Goal: Navigation & Orientation: Find specific page/section

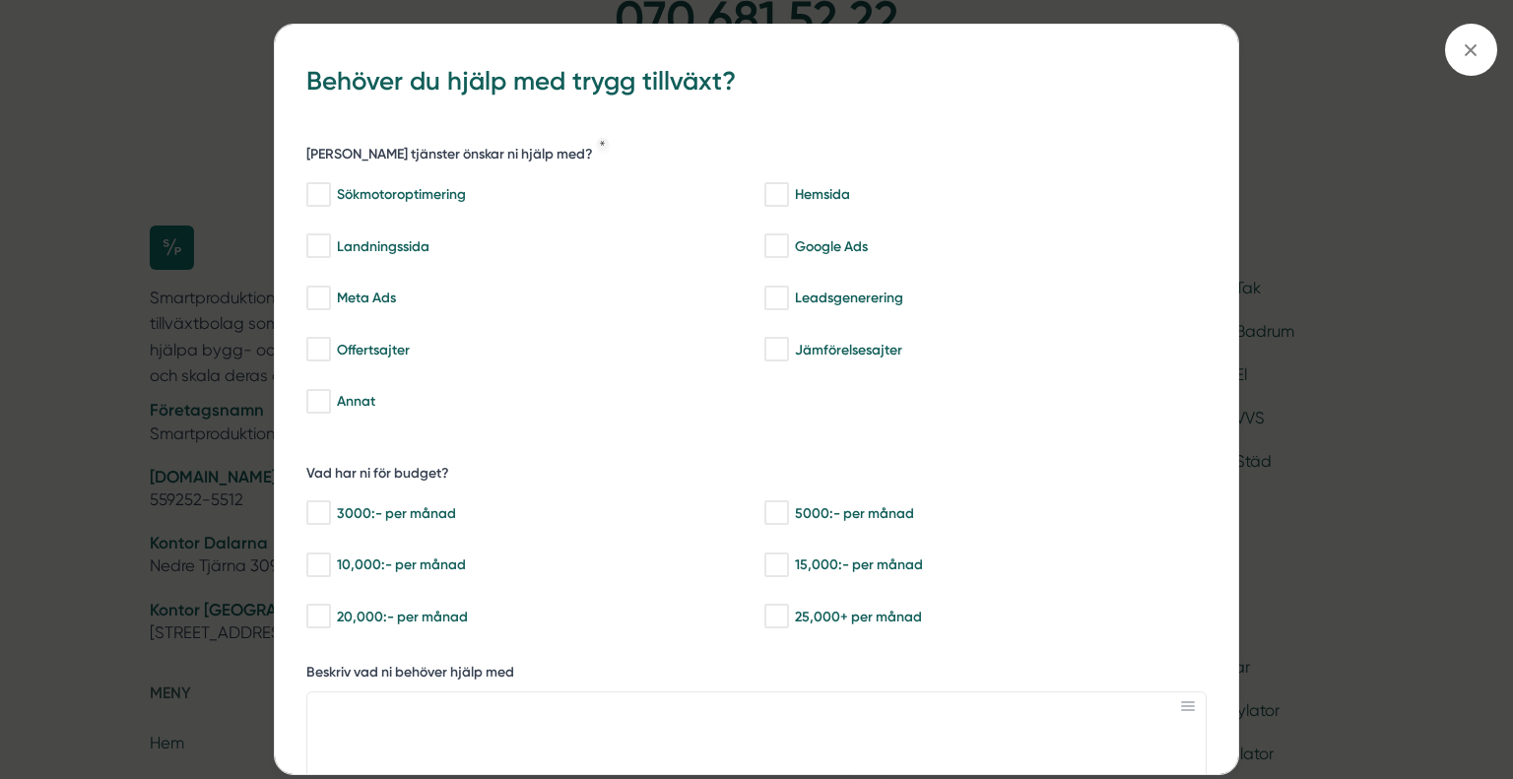
click at [225, 520] on div "bbc9b822-b2c6-488a-ab3e-9a2d59e49c7c Behöver du hjälp med trygg tillväxt? Vilka…" at bounding box center [756, 389] width 1513 height 779
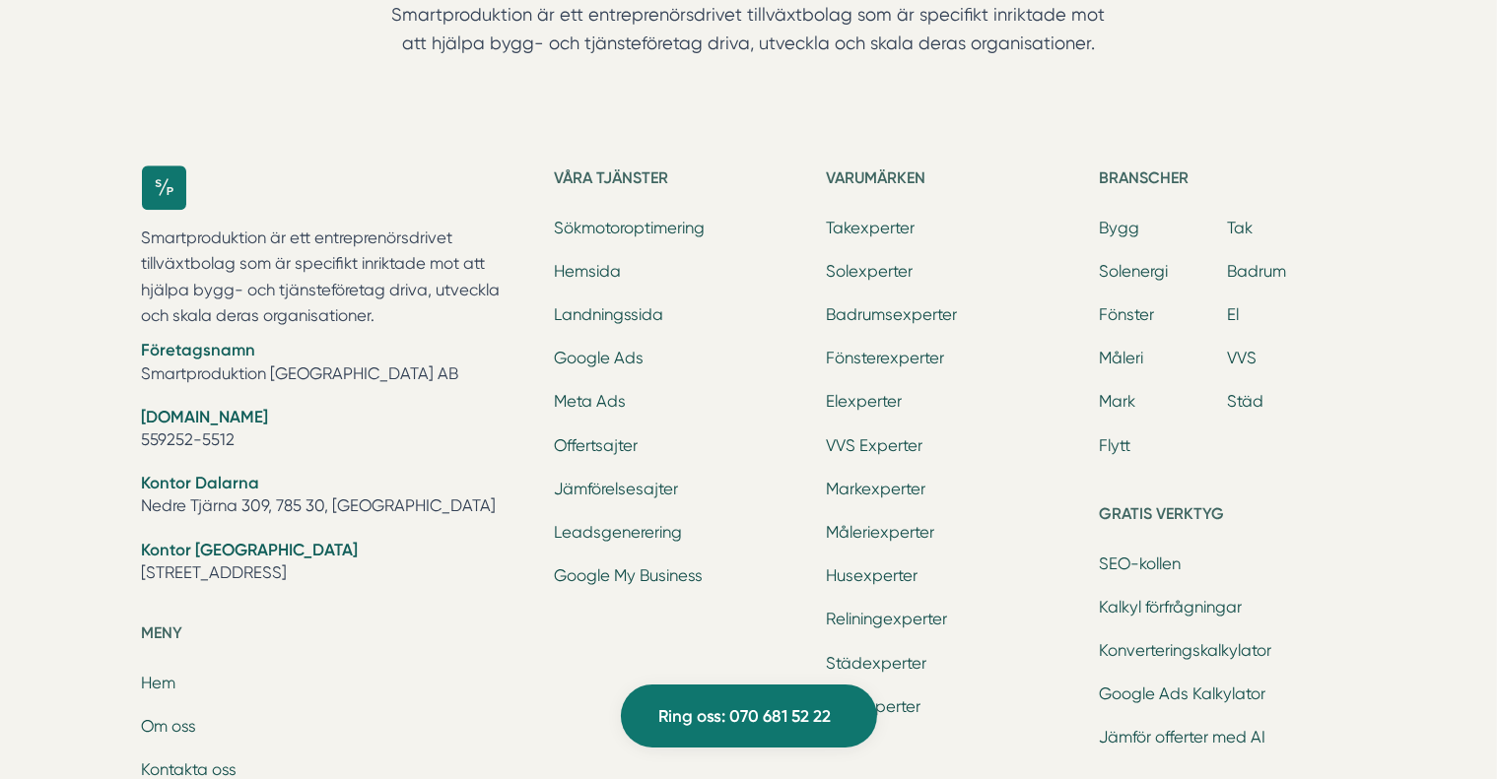
scroll to position [5940, 0]
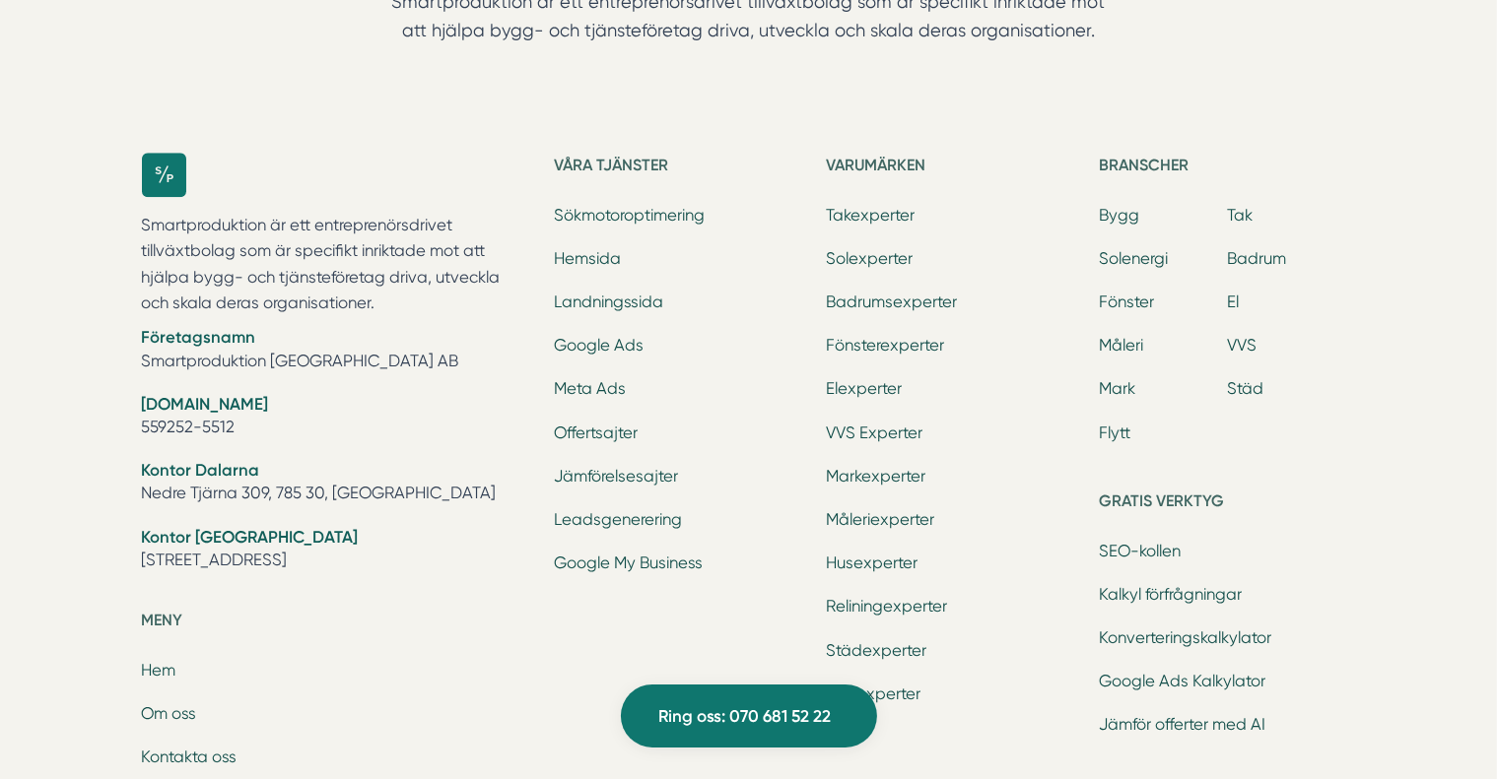
click at [1153, 540] on li "SEO-kollen" at bounding box center [1227, 554] width 256 height 28
click at [1151, 542] on link "SEO-kollen" at bounding box center [1140, 551] width 82 height 19
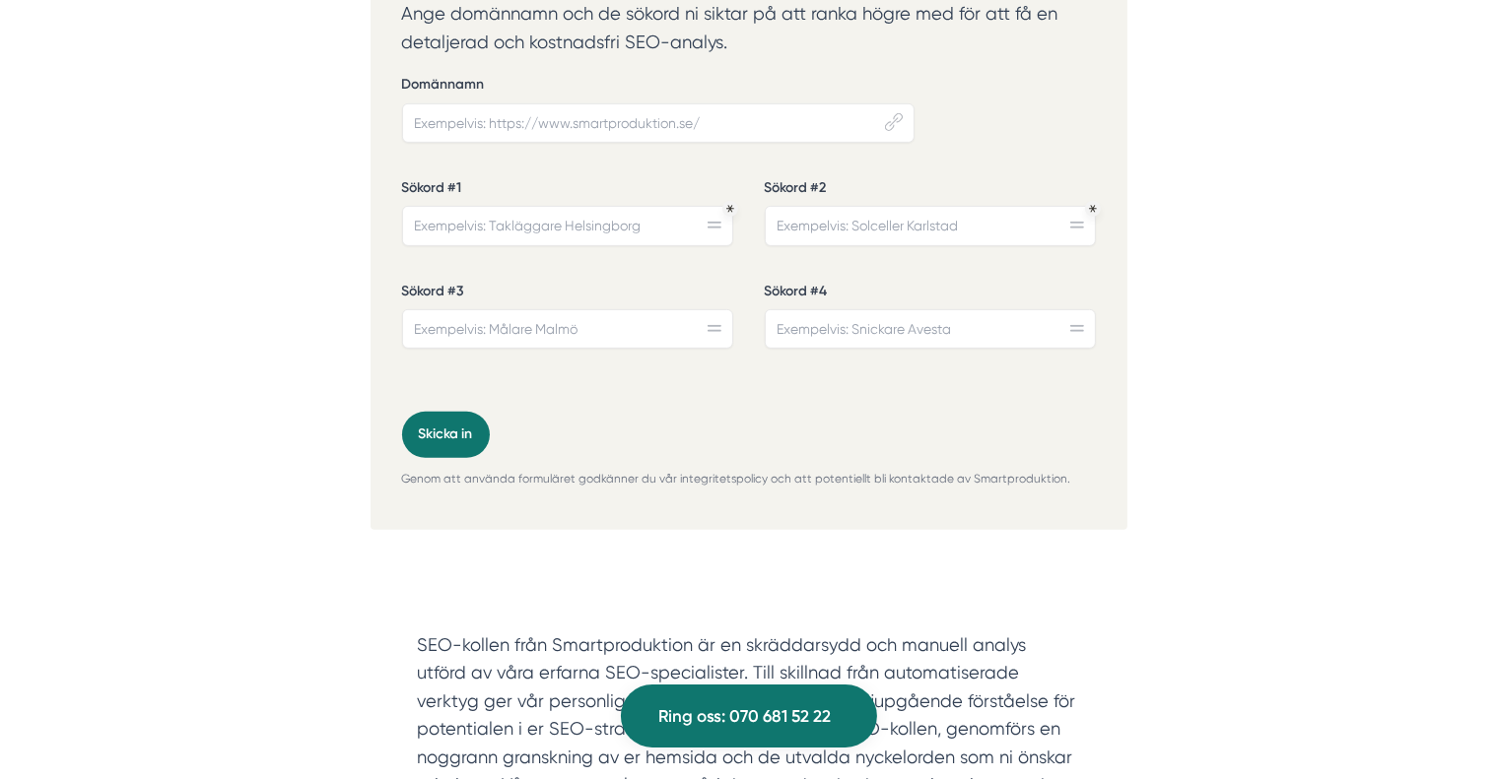
scroll to position [775, 0]
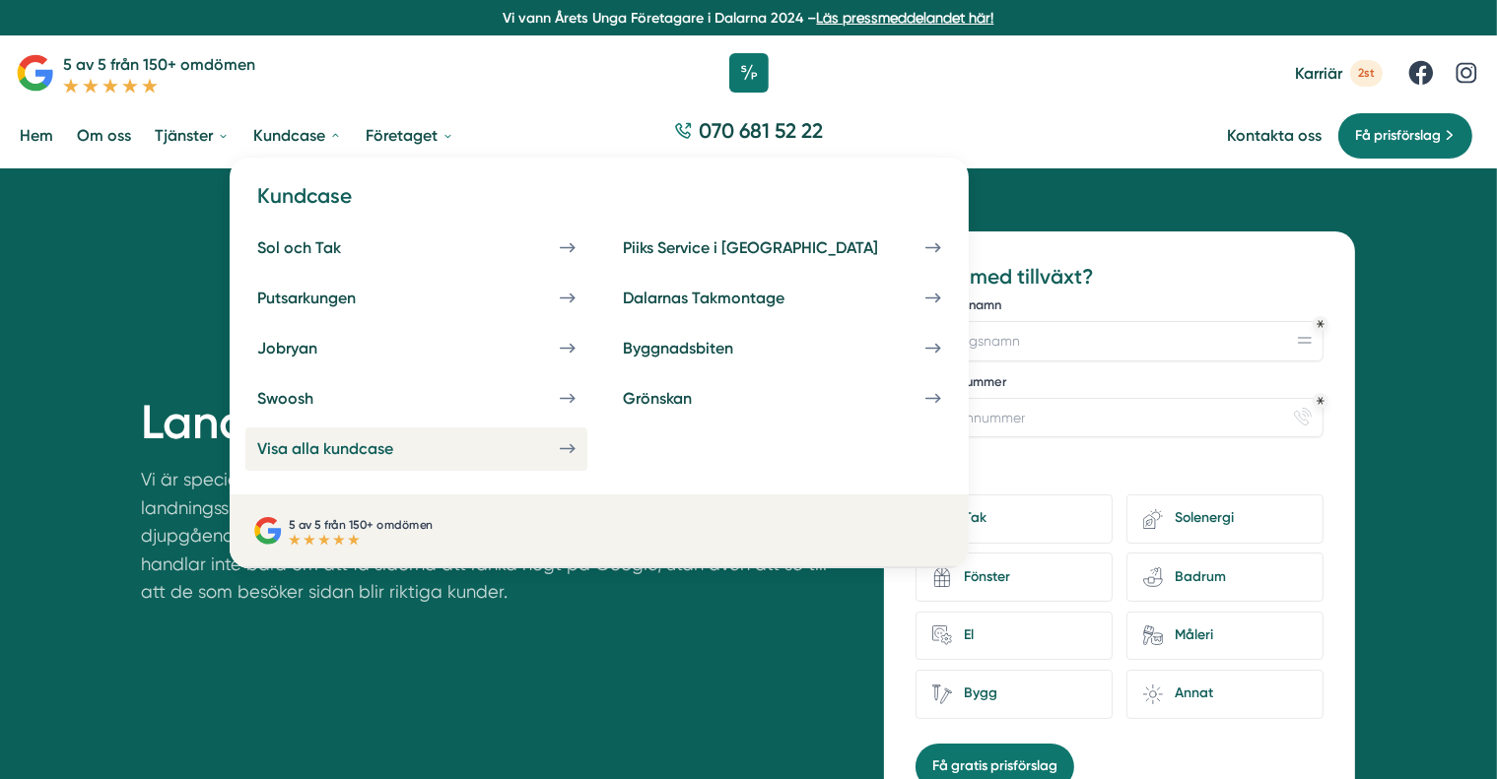
click at [363, 445] on div "Visa alla kundcase" at bounding box center [348, 448] width 183 height 19
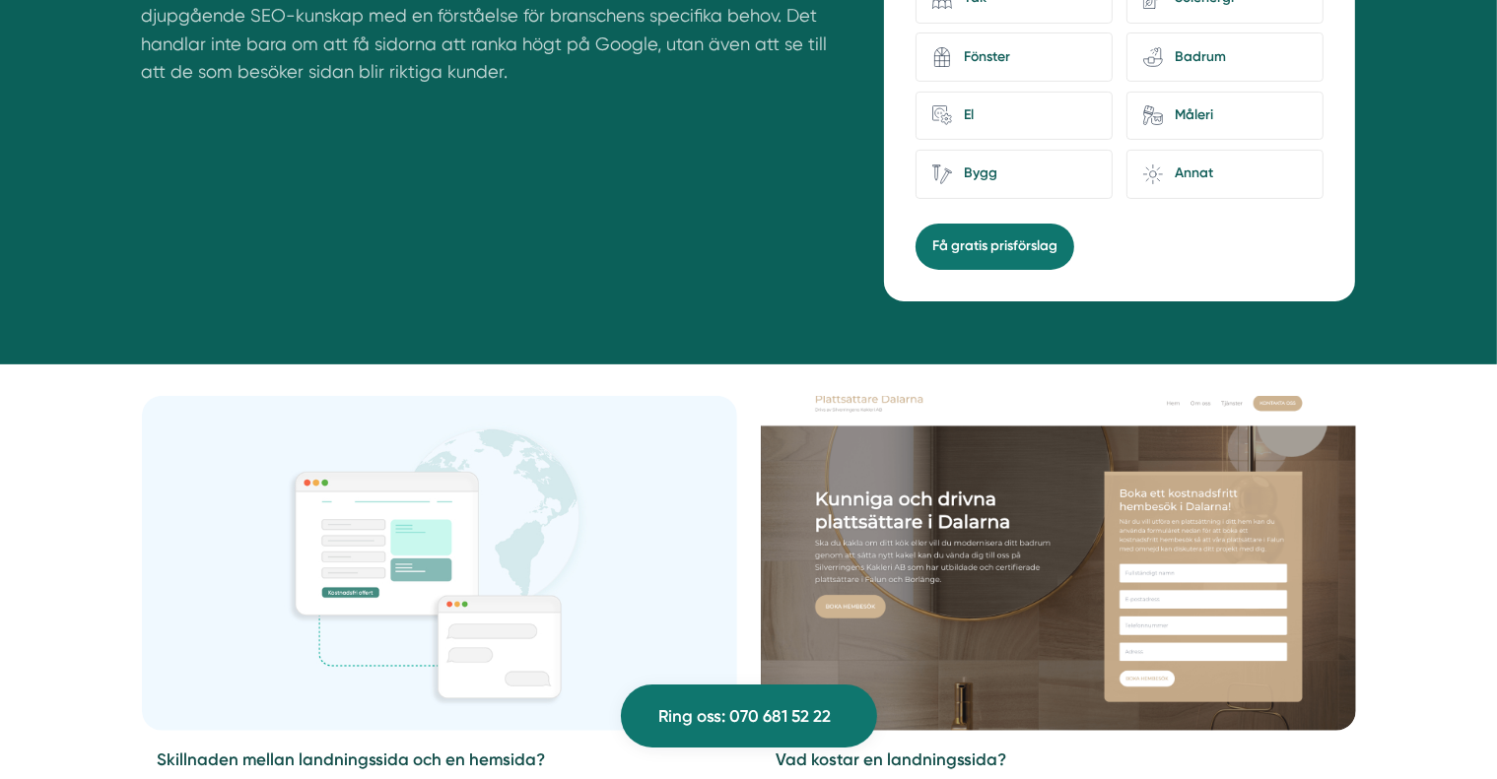
scroll to position [432, 0]
